Goal: Task Accomplishment & Management: Manage account settings

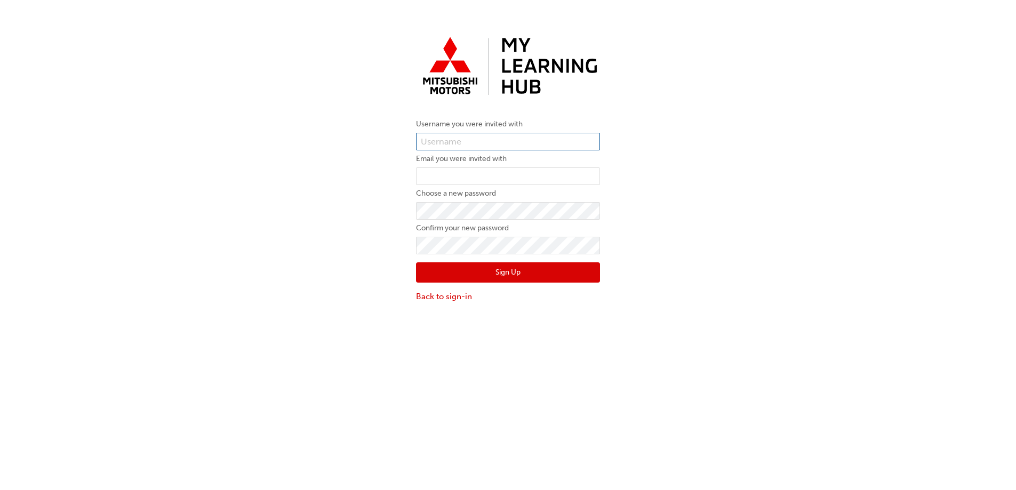
click at [494, 143] on input "text" at bounding box center [508, 142] width 184 height 18
paste input "0005993229"
type input "0005993229"
click at [525, 180] on input "email" at bounding box center [508, 176] width 184 height 18
click at [493, 174] on input "email" at bounding box center [508, 176] width 184 height 18
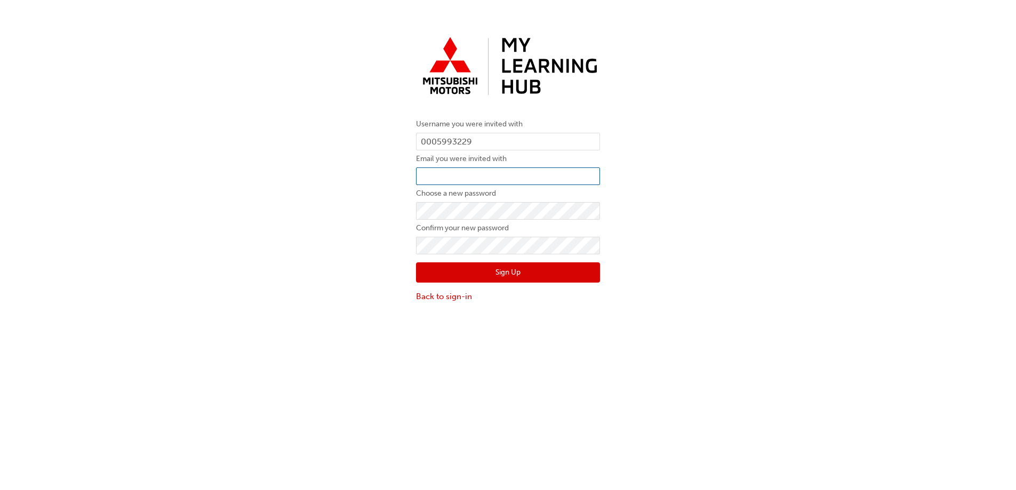
click at [481, 177] on input "email" at bounding box center [508, 176] width 184 height 18
paste input "[EMAIL_ADDRESS][DOMAIN_NAME]"
type input "[EMAIL_ADDRESS][DOMAIN_NAME]"
click at [326, 184] on div "Username you were invited with 0005993229 Email you were invited with [PERSON_N…" at bounding box center [508, 167] width 1016 height 286
drag, startPoint x: 566, startPoint y: 182, endPoint x: 256, endPoint y: 165, distance: 310.3
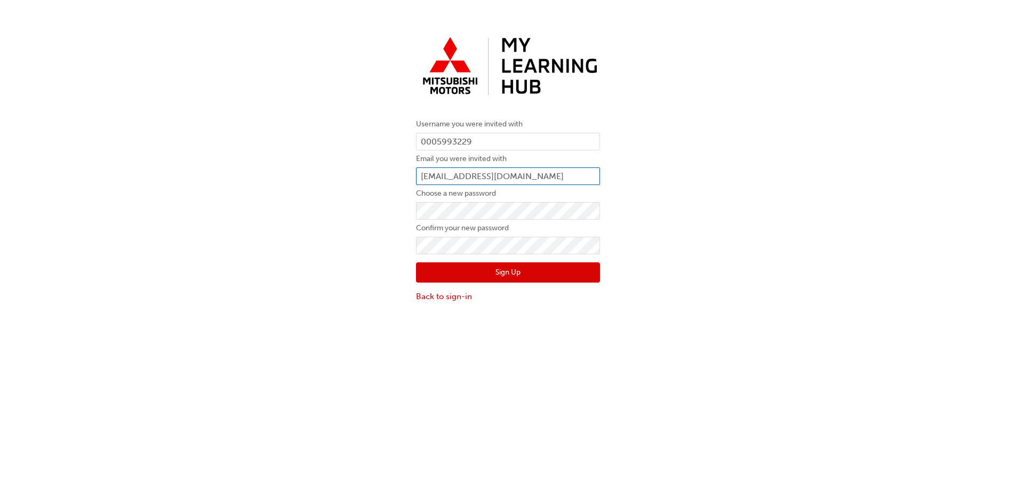
click at [260, 166] on div "Username you were invited with 0005993229 Email you were invited with phil.ayns…" at bounding box center [508, 167] width 1016 height 286
drag, startPoint x: 486, startPoint y: 140, endPoint x: 345, endPoint y: 134, distance: 141.4
click at [349, 134] on div "Username you were invited with 0005993229 Email you were invited with phil.ayns…" at bounding box center [508, 167] width 1016 height 286
click at [510, 270] on button "Sign Up" at bounding box center [508, 272] width 184 height 20
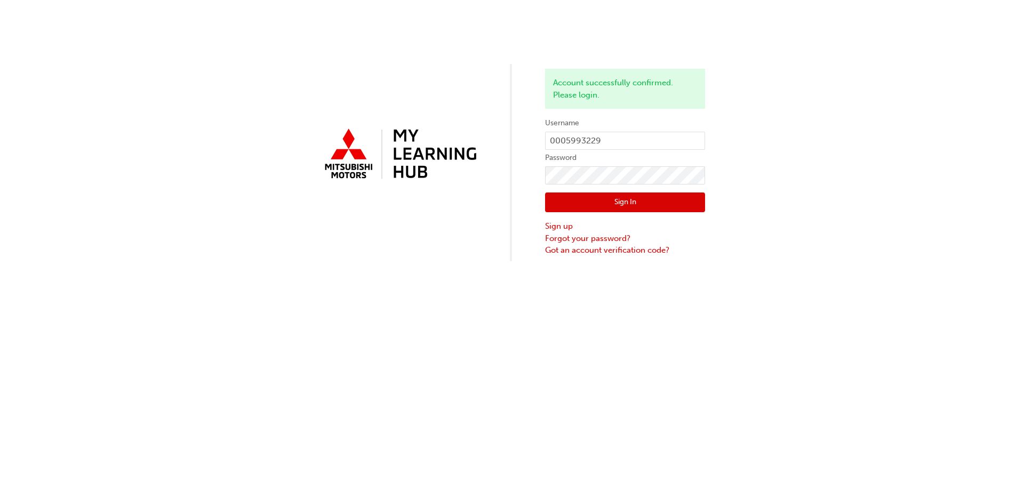
click at [623, 207] on button "Sign In" at bounding box center [625, 202] width 160 height 20
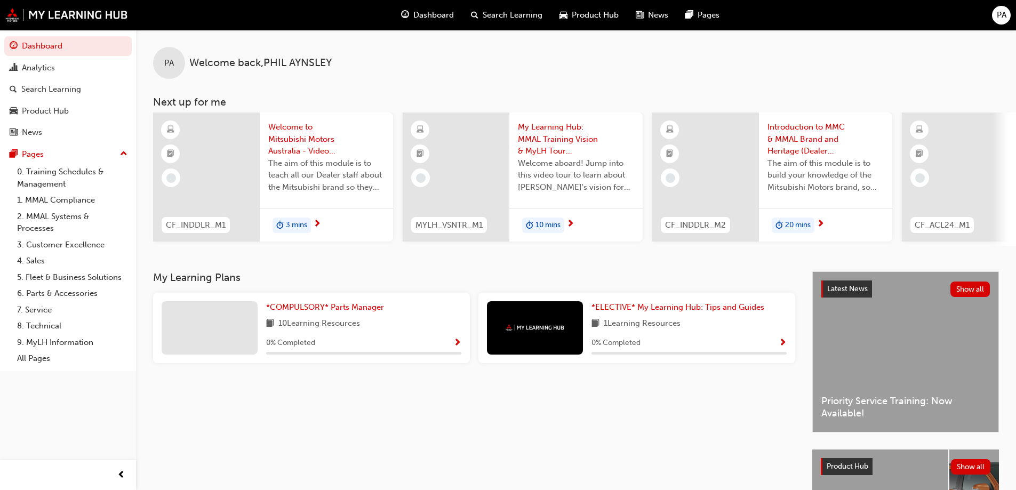
click at [1006, 14] on span "PA" at bounding box center [1002, 15] width 10 height 12
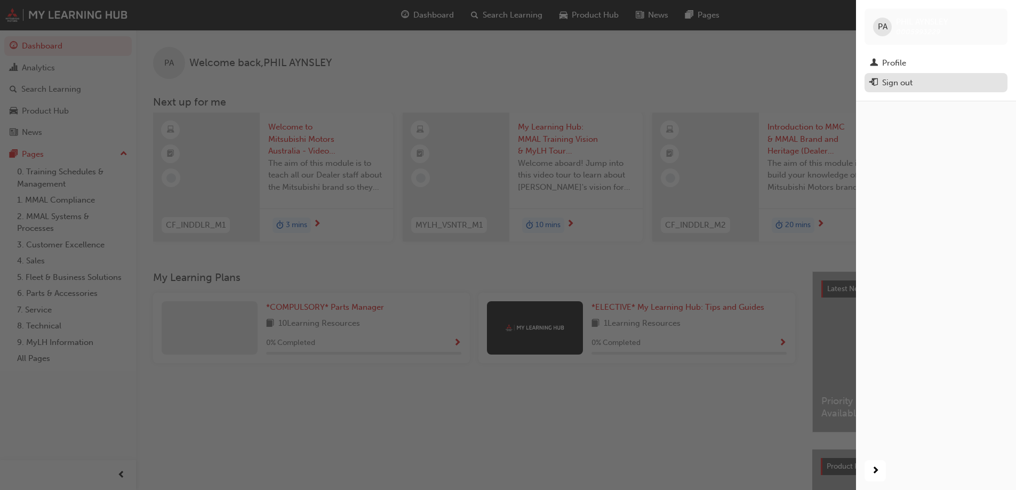
click at [892, 83] on div "Sign out" at bounding box center [897, 83] width 30 height 12
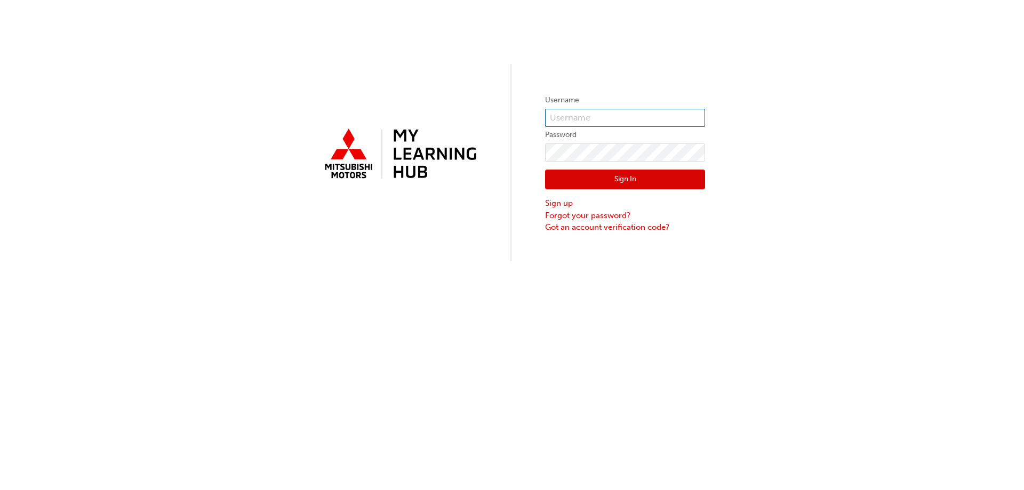
type input "0005993229"
click at [563, 179] on button "Sign In" at bounding box center [625, 180] width 160 height 20
